Goal: Check status

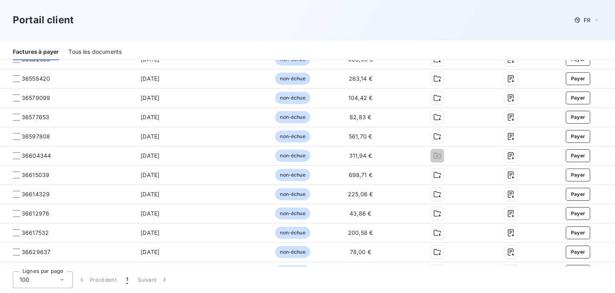
scroll to position [1227, 0]
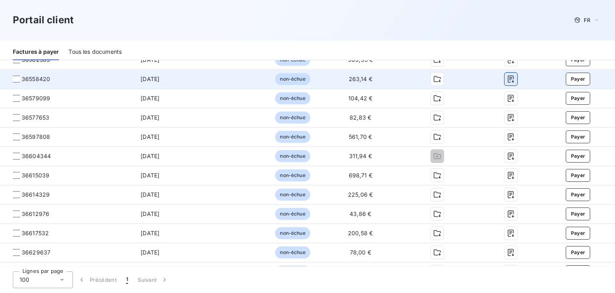
click at [508, 80] on icon "button" at bounding box center [511, 79] width 6 height 7
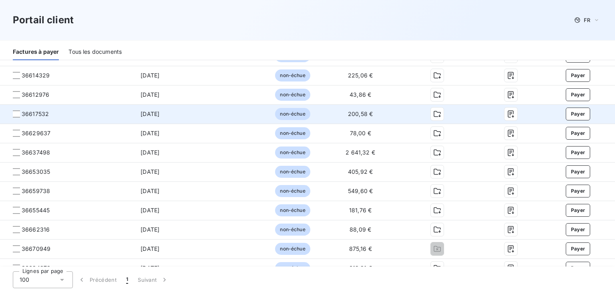
scroll to position [1348, 0]
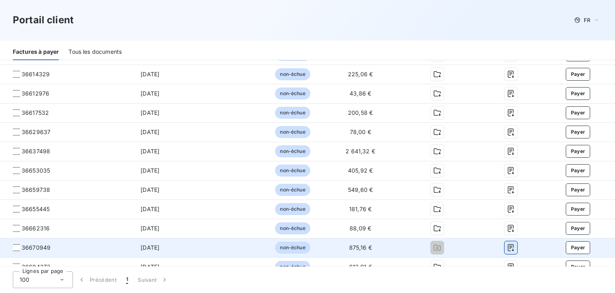
click at [508, 246] on icon "button" at bounding box center [511, 247] width 6 height 7
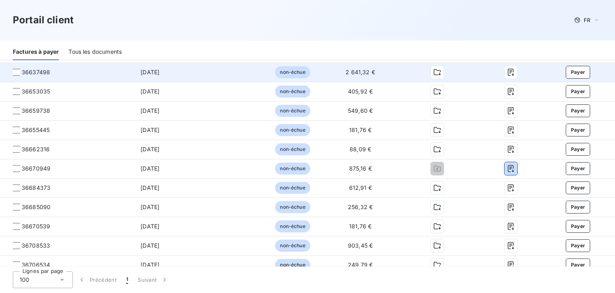
scroll to position [1428, 0]
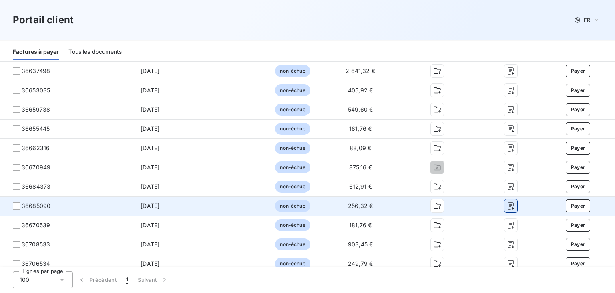
click at [507, 204] on icon "button" at bounding box center [511, 206] width 8 height 8
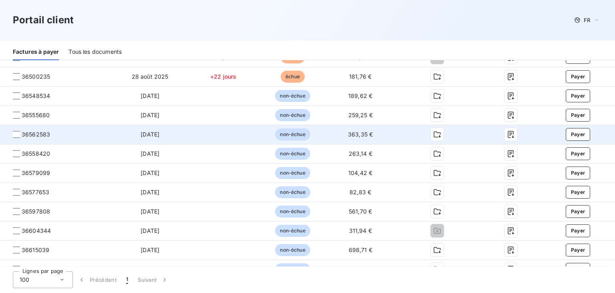
scroll to position [1187, 0]
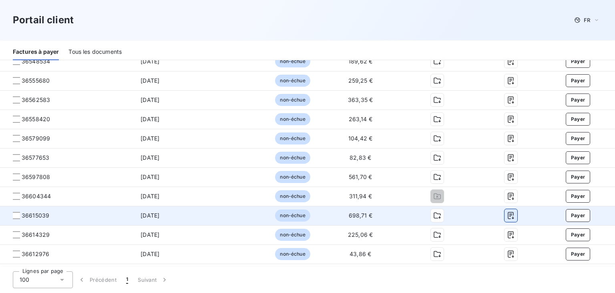
click at [508, 216] on icon "button" at bounding box center [511, 215] width 8 height 8
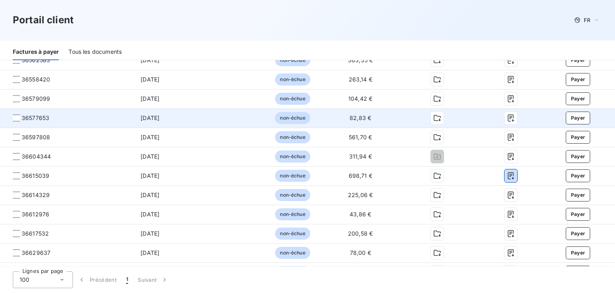
scroll to position [1227, 0]
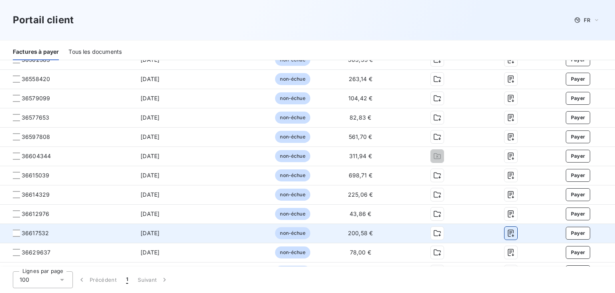
click at [507, 230] on icon "button" at bounding box center [511, 233] width 8 height 8
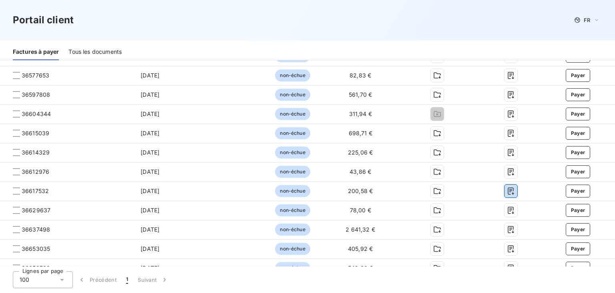
scroll to position [1267, 0]
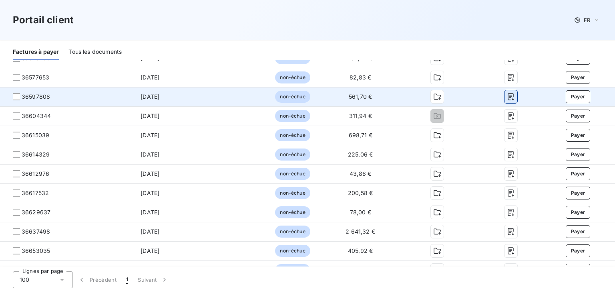
click at [509, 97] on icon "button" at bounding box center [511, 97] width 8 height 8
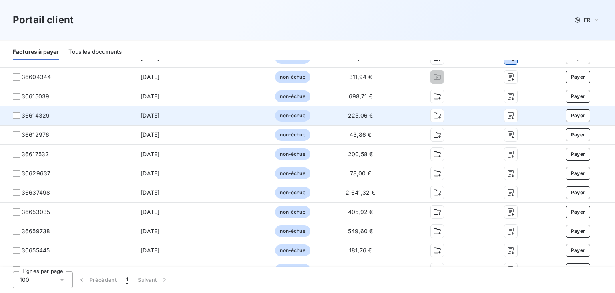
scroll to position [1307, 0]
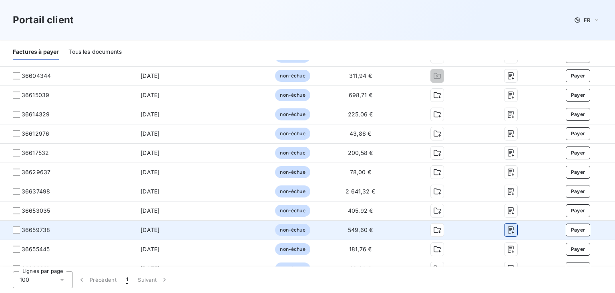
click at [507, 230] on icon "button" at bounding box center [511, 230] width 8 height 8
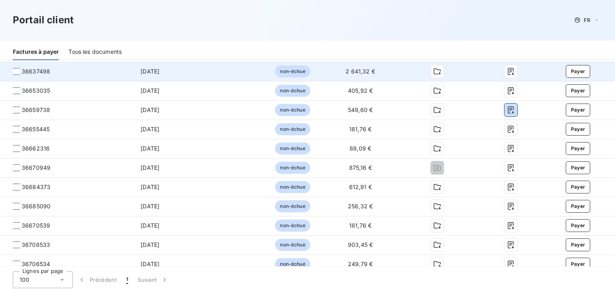
scroll to position [1428, 0]
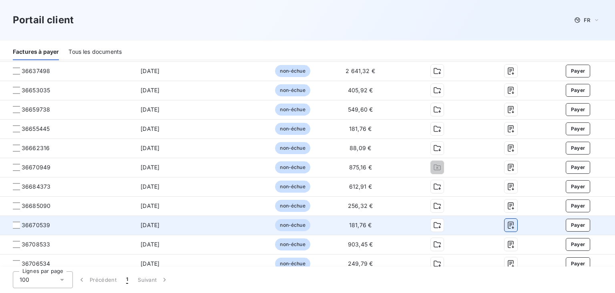
click at [508, 223] on icon "button" at bounding box center [511, 225] width 6 height 7
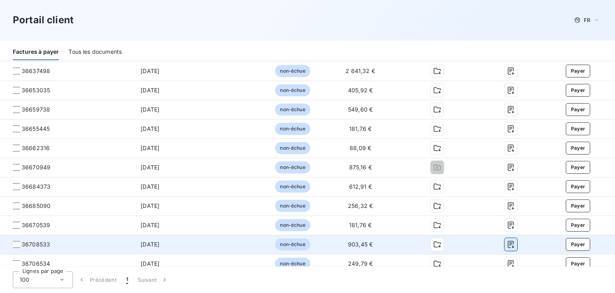
click at [508, 244] on icon "button" at bounding box center [511, 244] width 8 height 8
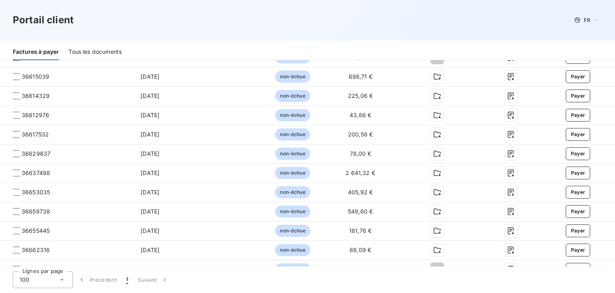
scroll to position [1307, 0]
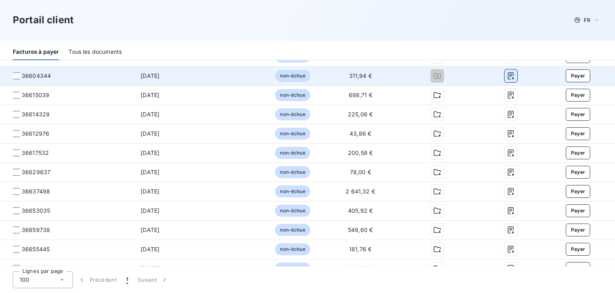
click at [507, 77] on icon "button" at bounding box center [511, 76] width 8 height 8
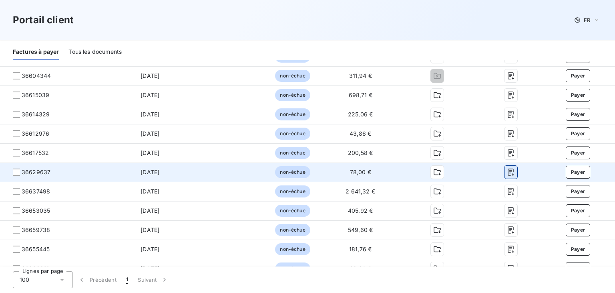
click at [507, 173] on icon "button" at bounding box center [511, 172] width 8 height 8
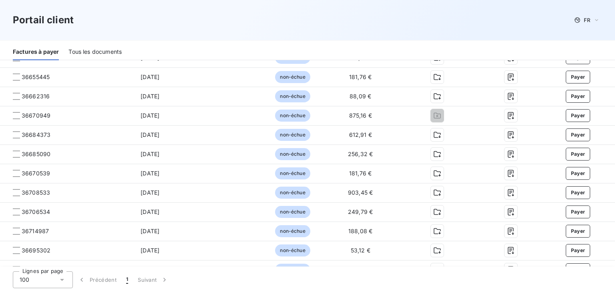
scroll to position [1508, 0]
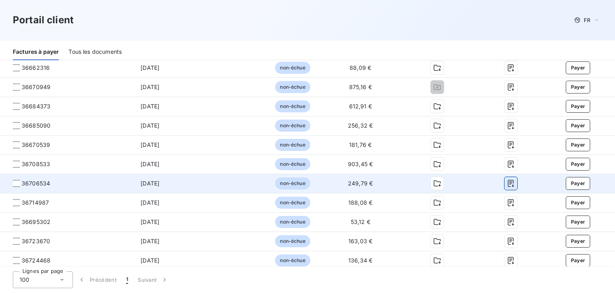
click at [508, 183] on icon "button" at bounding box center [511, 183] width 6 height 7
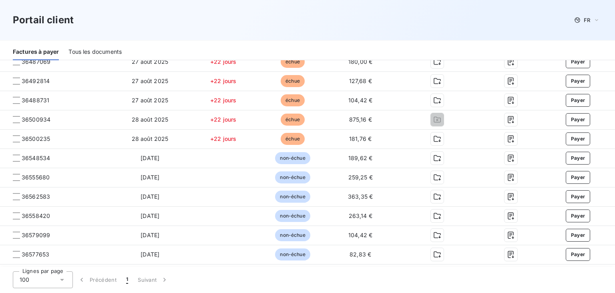
scroll to position [1187, 0]
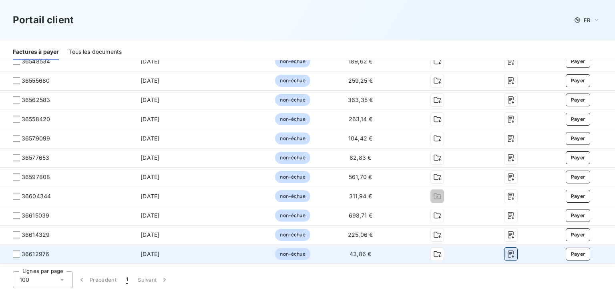
click at [508, 254] on icon "button" at bounding box center [511, 253] width 6 height 7
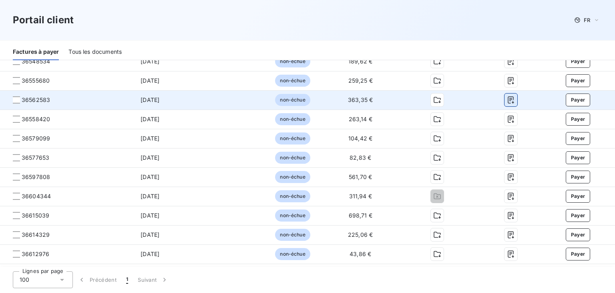
click at [508, 99] on icon "button" at bounding box center [511, 100] width 6 height 7
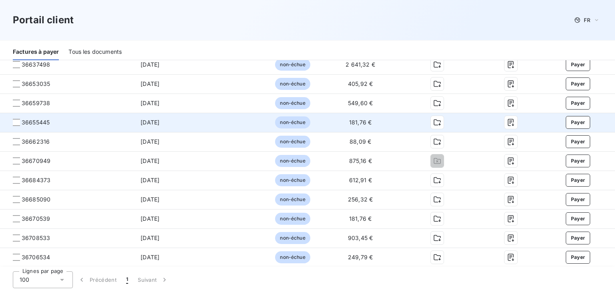
scroll to position [1468, 0]
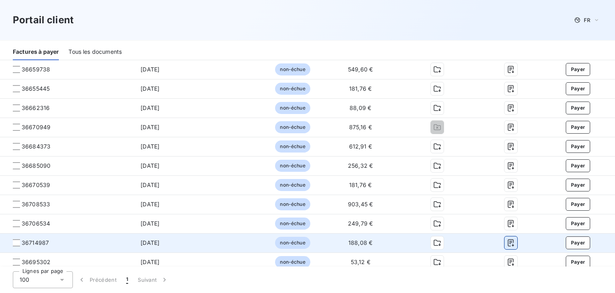
click at [507, 244] on icon "button" at bounding box center [511, 242] width 8 height 8
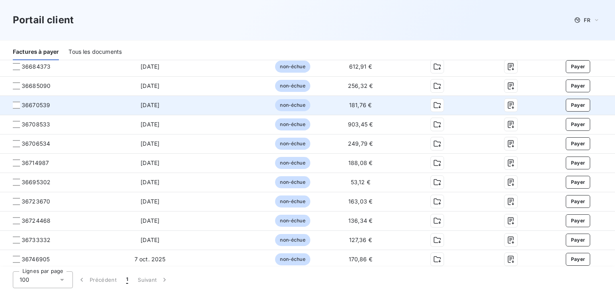
scroll to position [1548, 0]
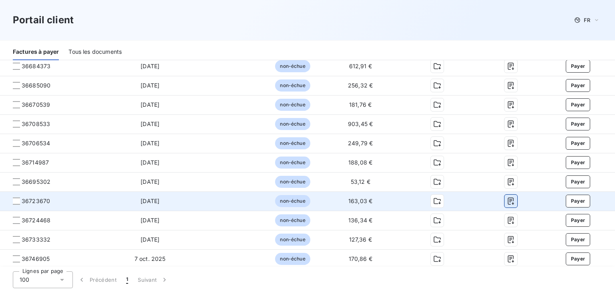
click at [508, 199] on icon "button" at bounding box center [511, 201] width 6 height 7
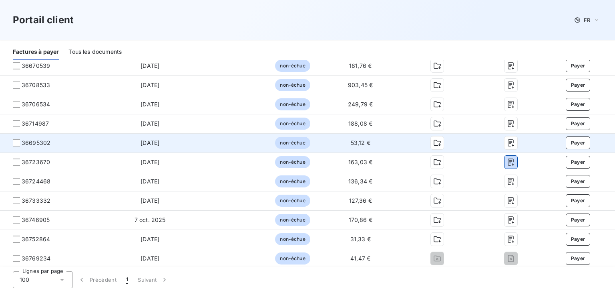
scroll to position [1588, 0]
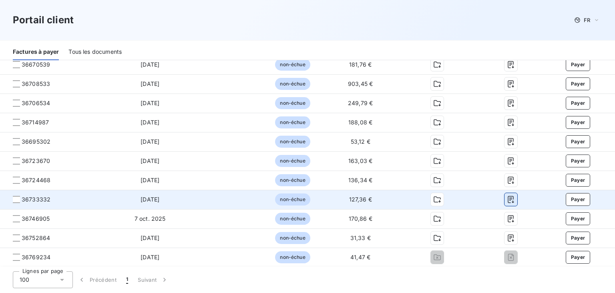
click at [507, 200] on icon "button" at bounding box center [511, 199] width 8 height 8
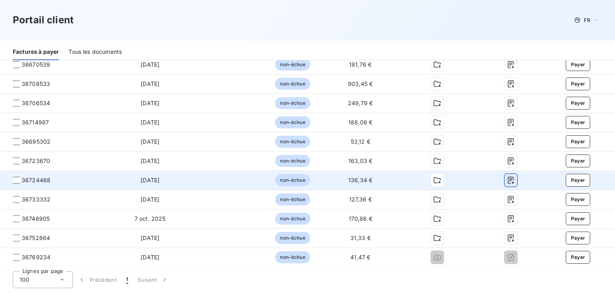
click at [508, 178] on icon "button" at bounding box center [511, 180] width 6 height 7
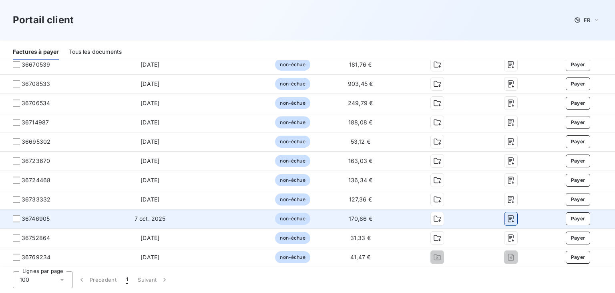
click at [507, 219] on icon "button" at bounding box center [511, 218] width 8 height 8
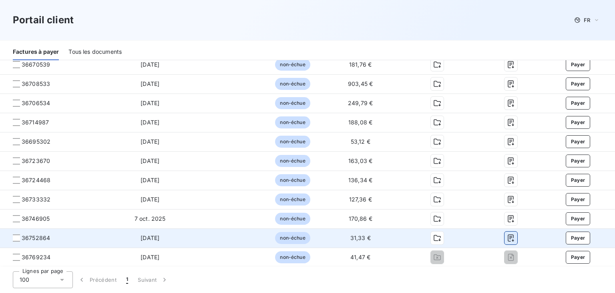
click at [508, 238] on icon "button" at bounding box center [511, 238] width 8 height 8
